Goal: Navigation & Orientation: Find specific page/section

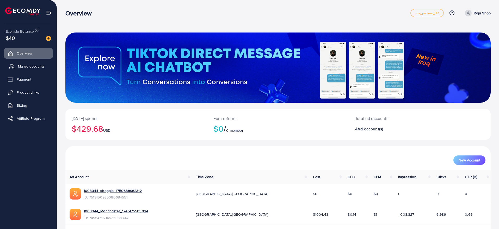
click at [32, 67] on span "My ad accounts" at bounding box center [31, 66] width 27 height 5
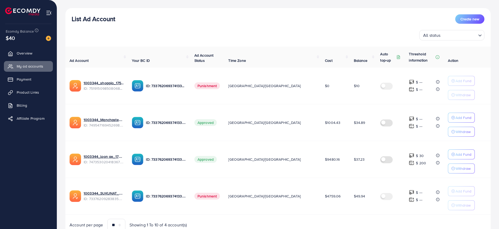
scroll to position [55, 0]
